Goal: Navigation & Orientation: Find specific page/section

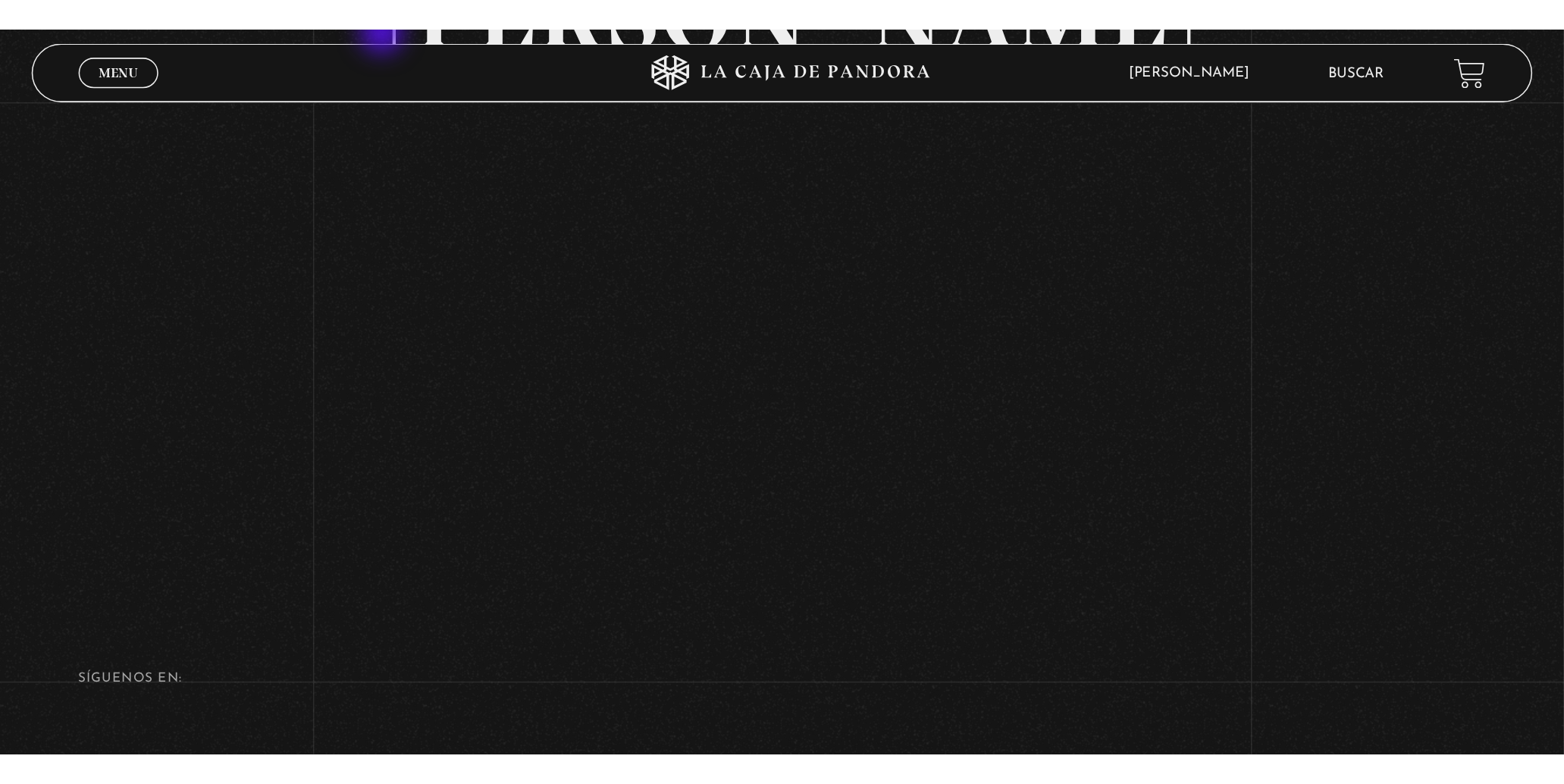
scroll to position [168, 0]
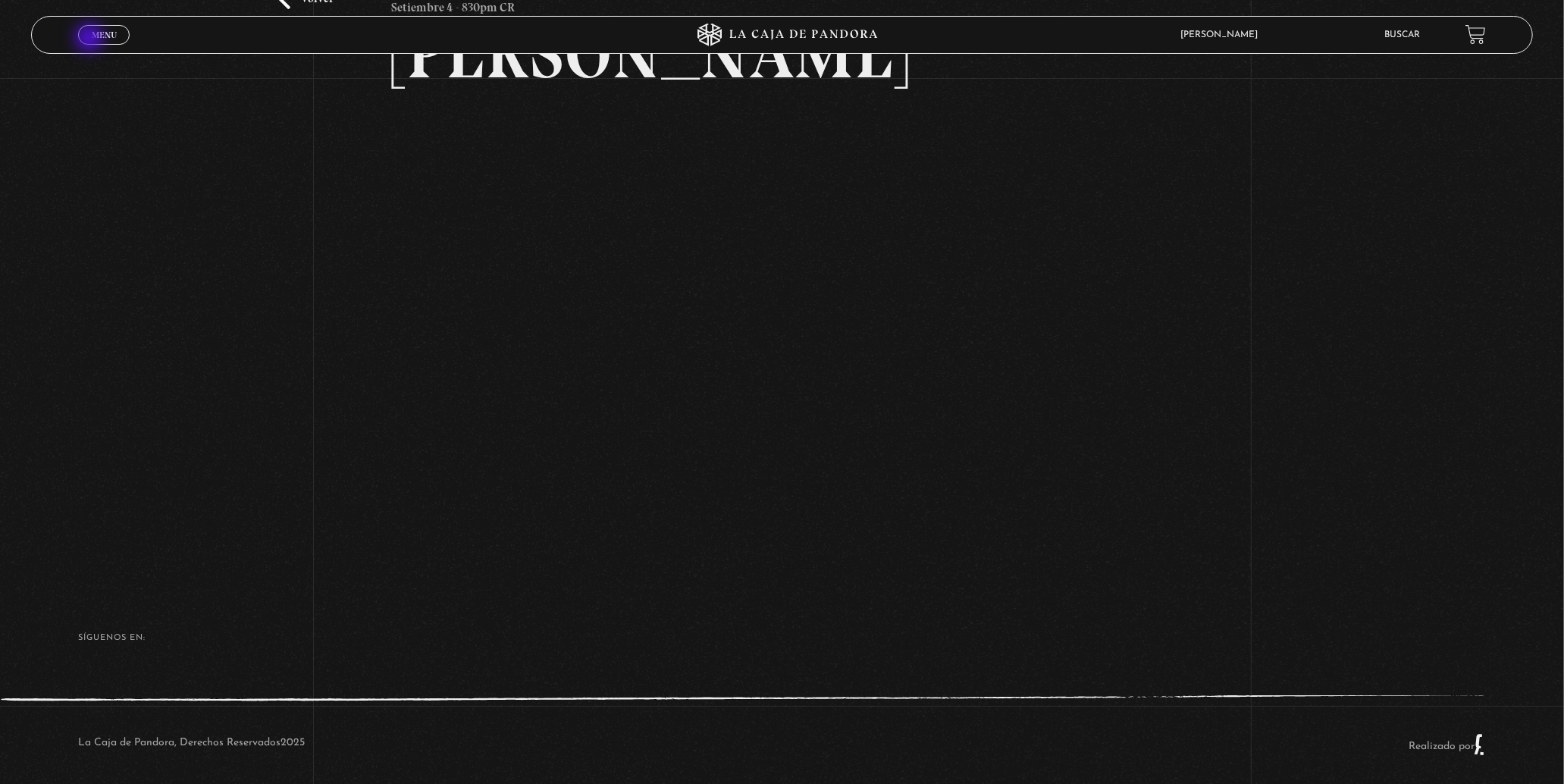
click at [91, 39] on link "Menu Cerrar" at bounding box center [103, 34] width 51 height 19
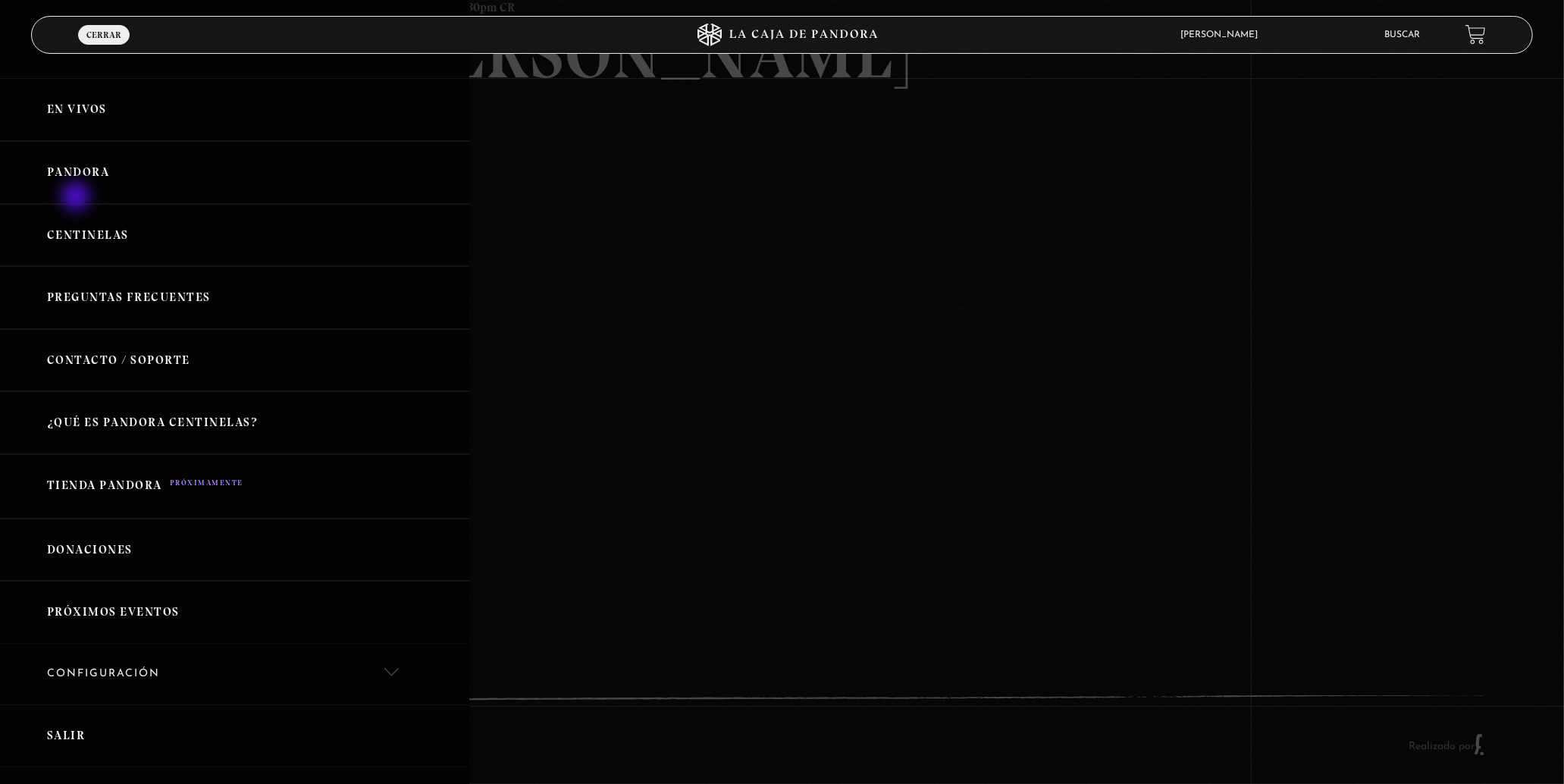
click at [77, 190] on link "Pandora" at bounding box center [234, 172] width 469 height 63
click at [107, 43] on span "Menu" at bounding box center [103, 48] width 26 height 11
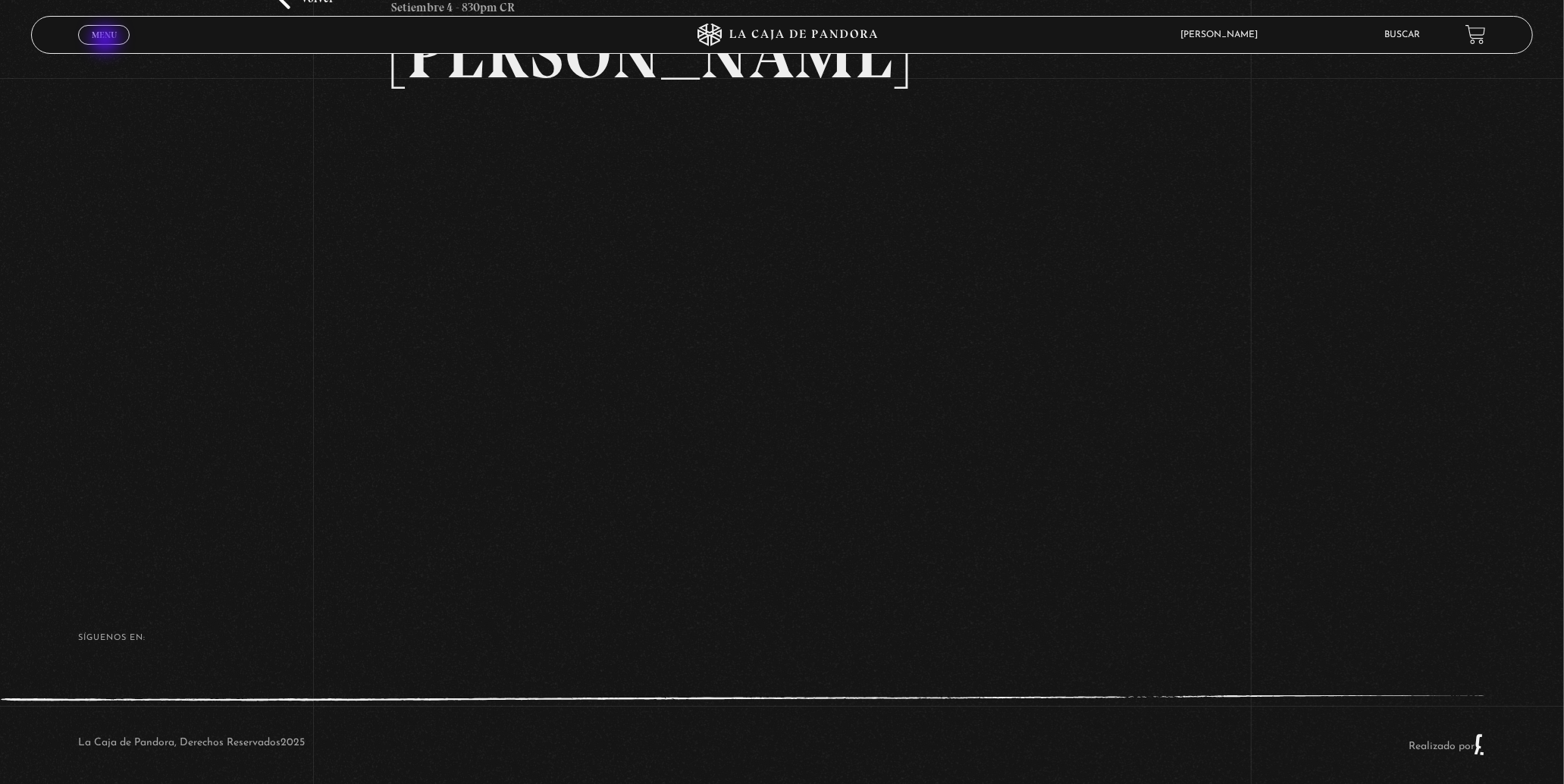
click at [107, 43] on span "Cerrar" at bounding box center [104, 48] width 35 height 11
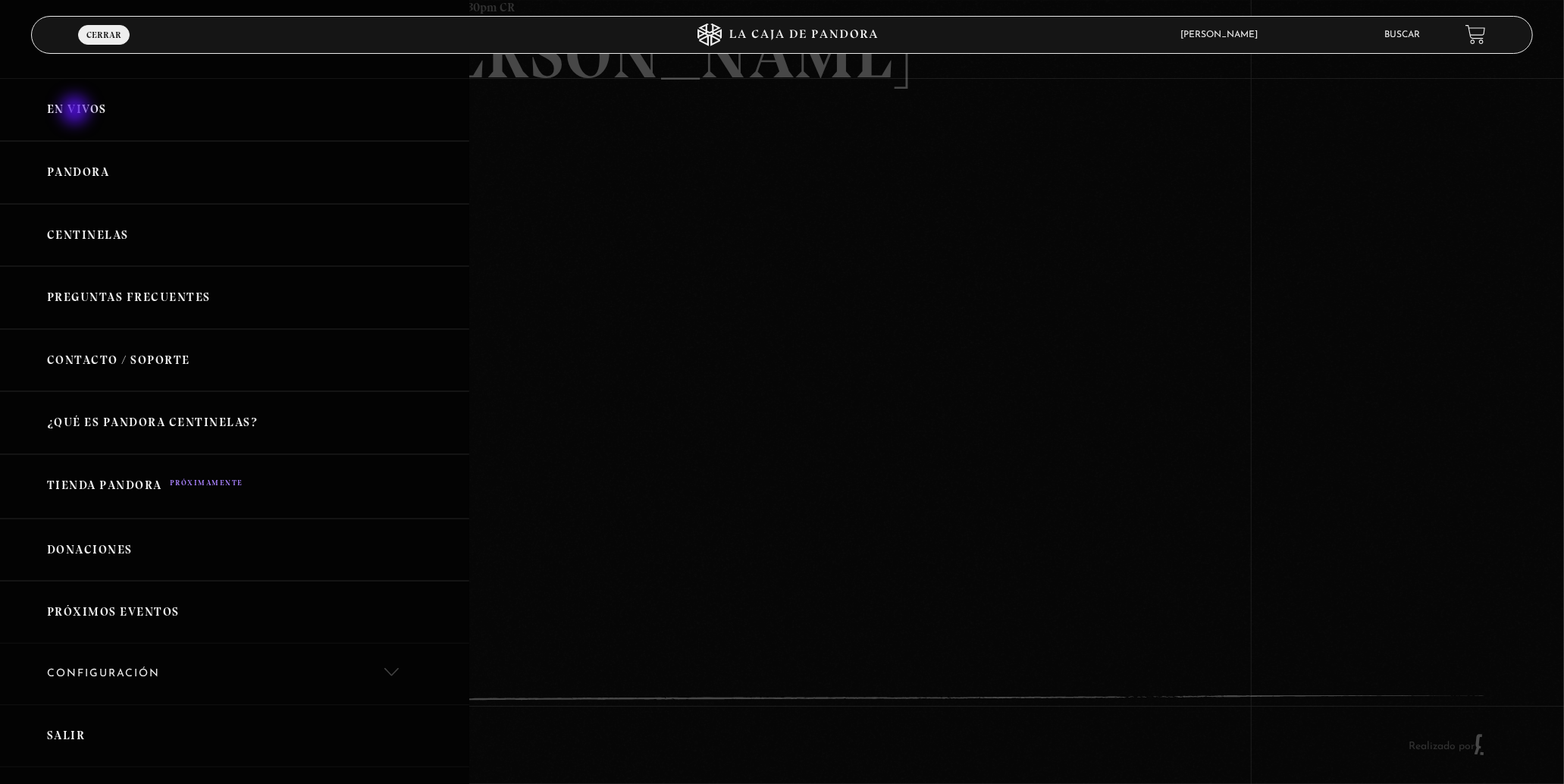
click at [76, 113] on link "En vivos" at bounding box center [234, 109] width 469 height 63
